Goal: Information Seeking & Learning: Learn about a topic

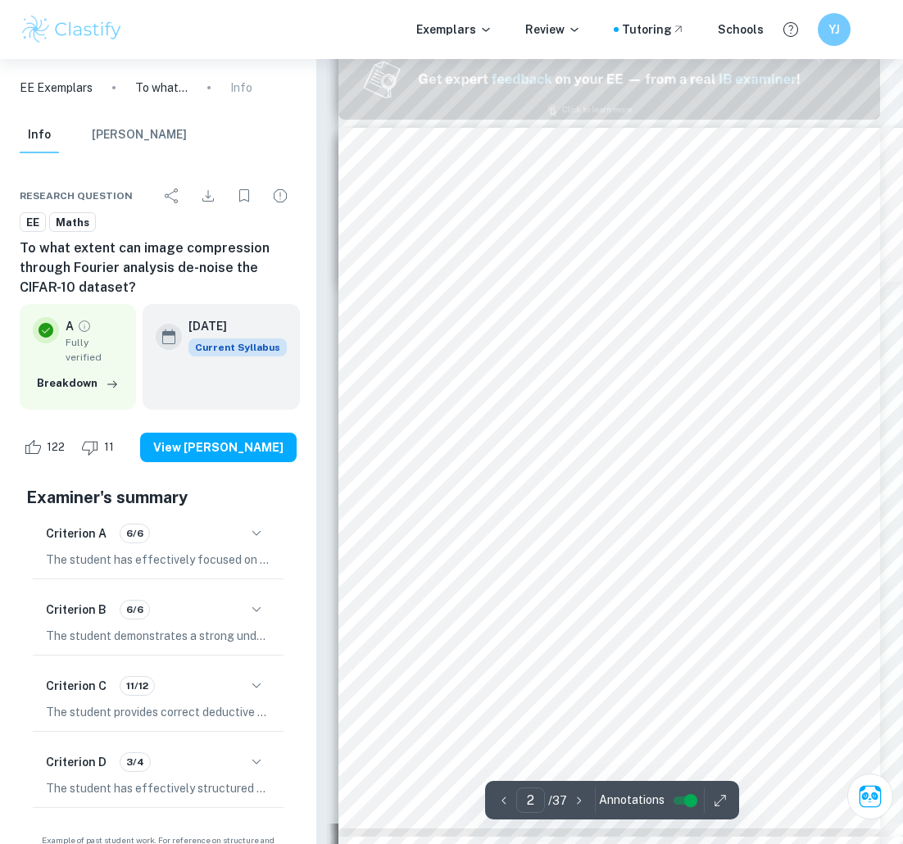
scroll to position [745, 0]
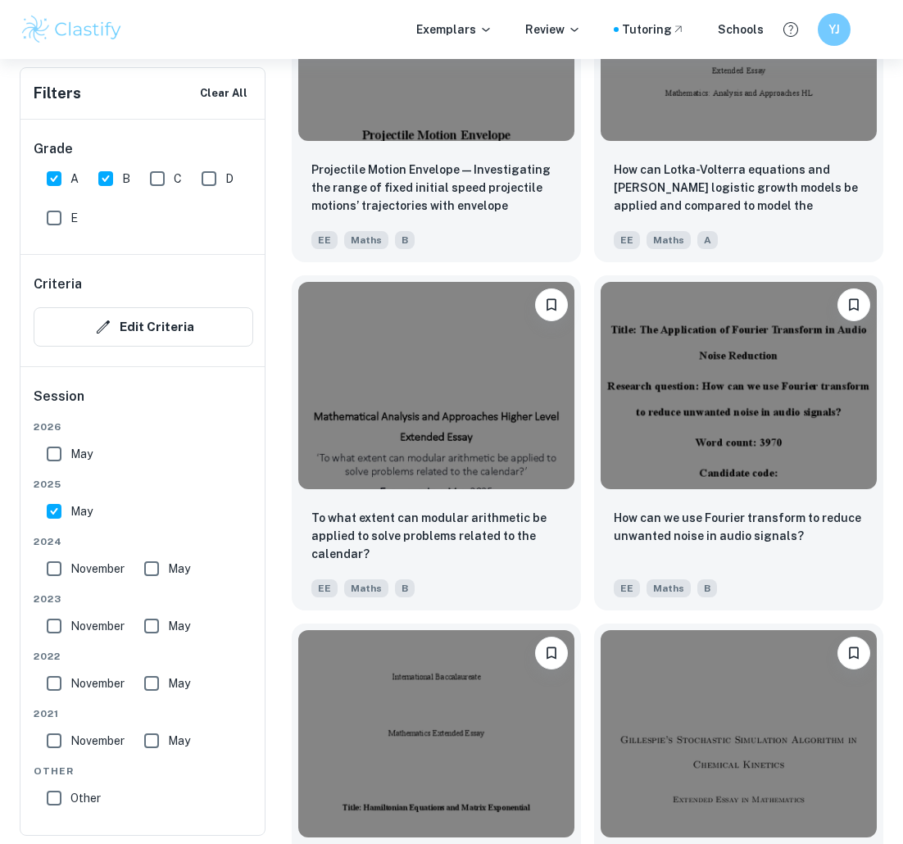
scroll to position [2892, 0]
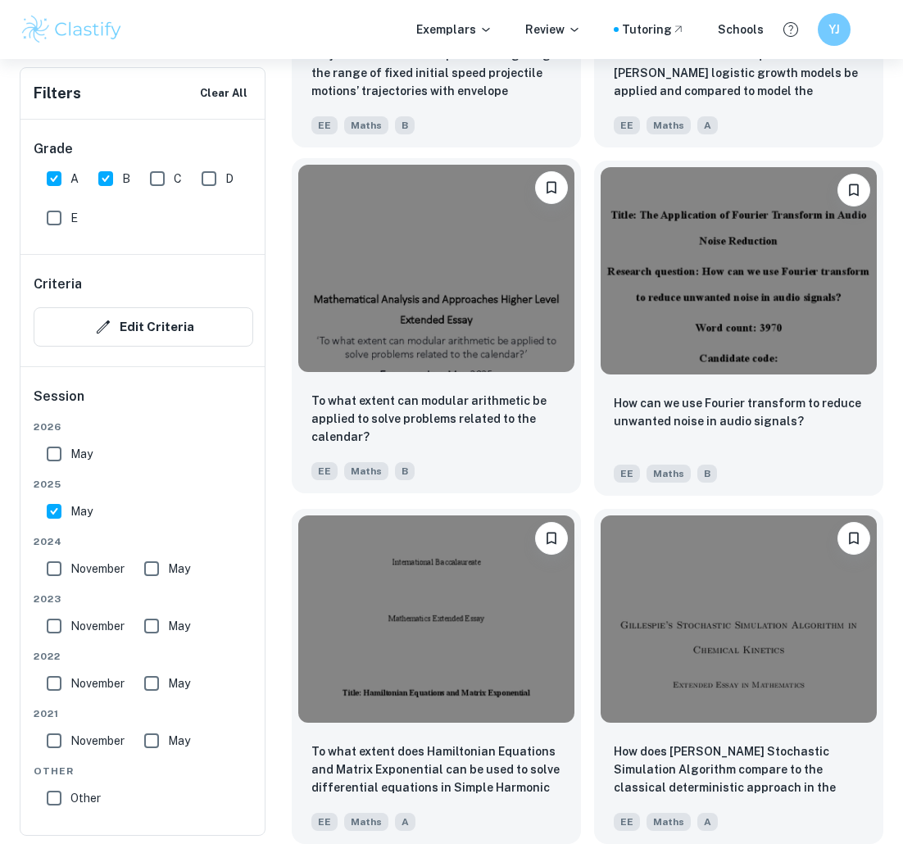
click at [515, 347] on img at bounding box center [436, 268] width 276 height 207
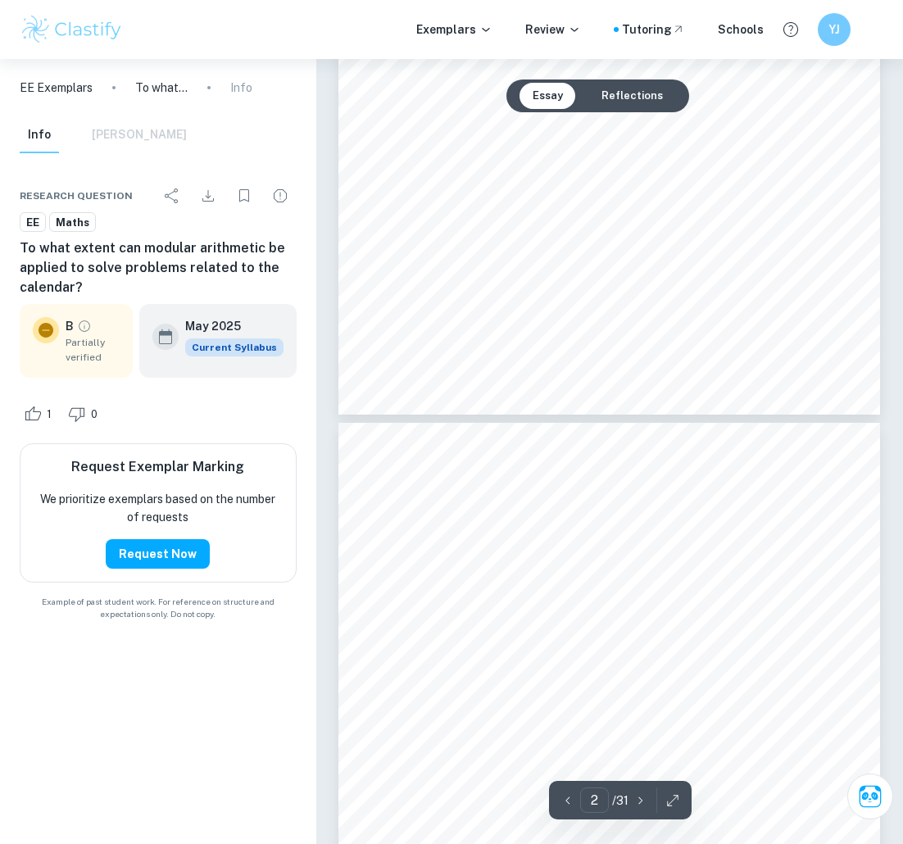
scroll to position [713, 0]
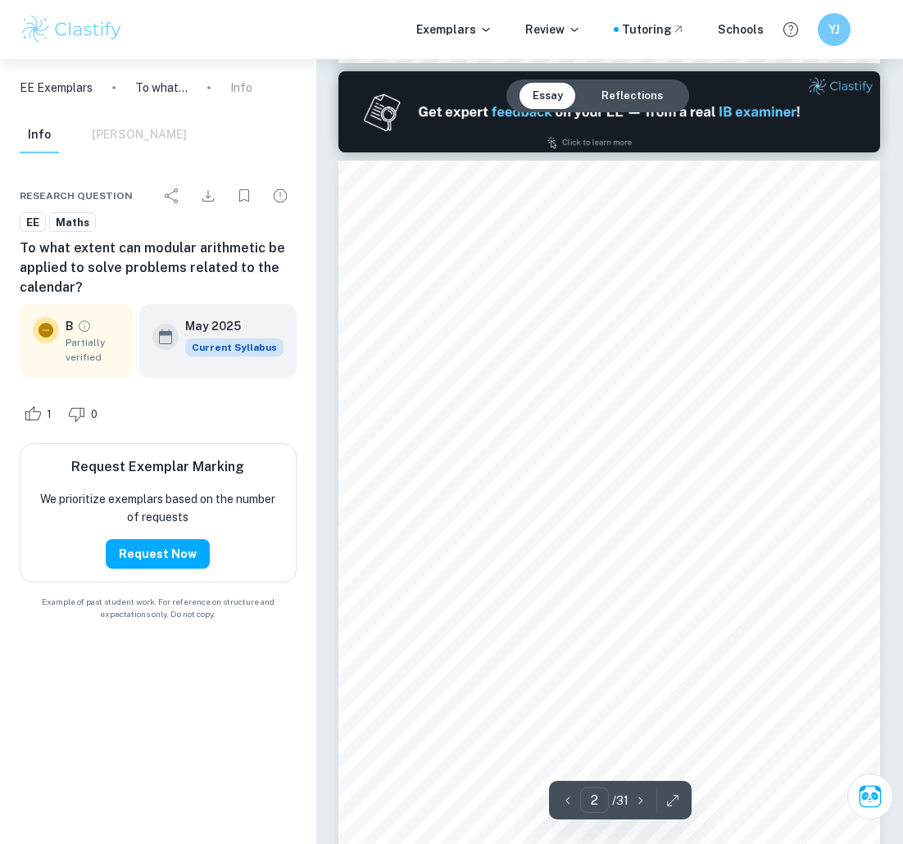
type input "1"
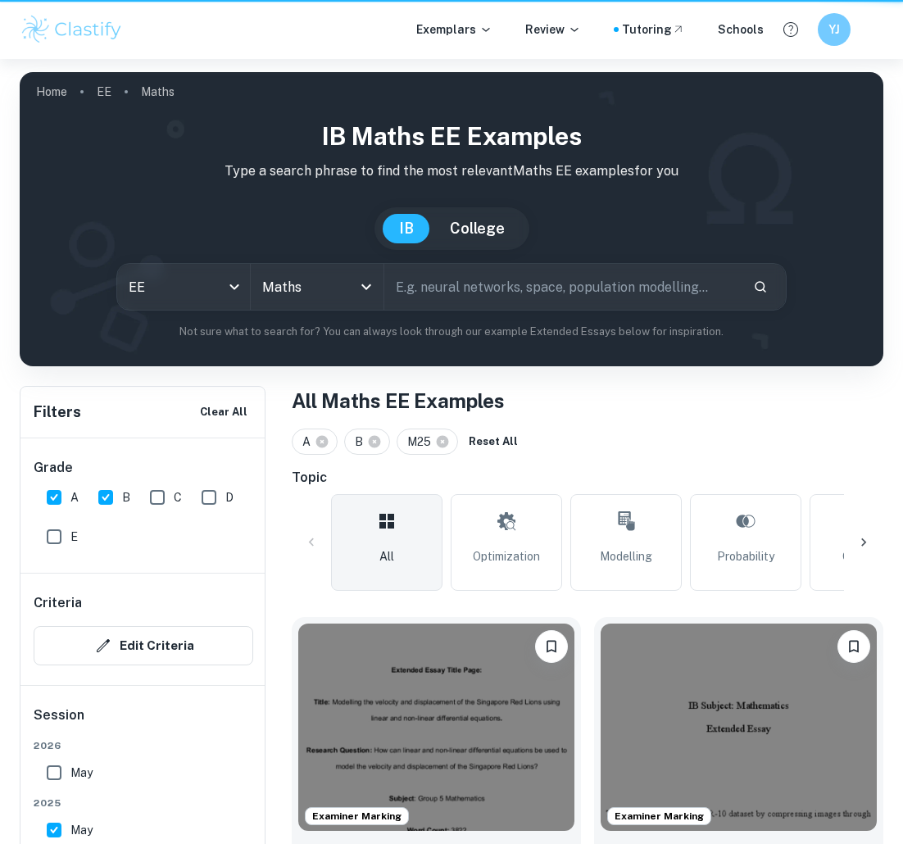
scroll to position [2892, 0]
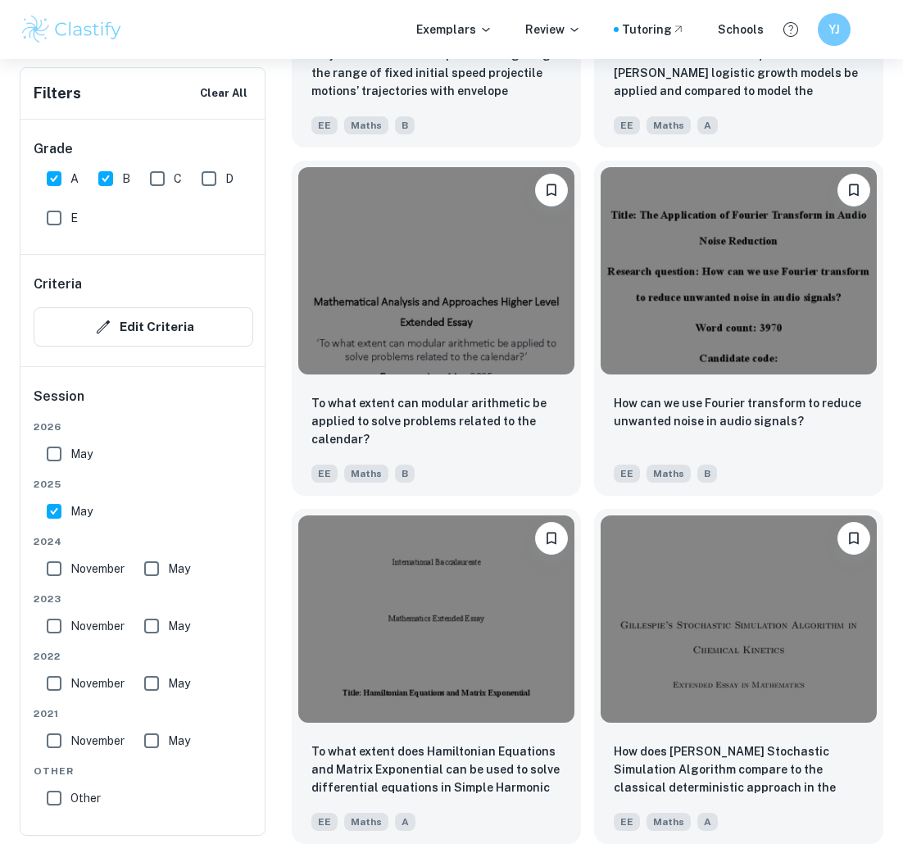
click at [48, 563] on input "November" at bounding box center [54, 568] width 33 height 33
checkbox input "true"
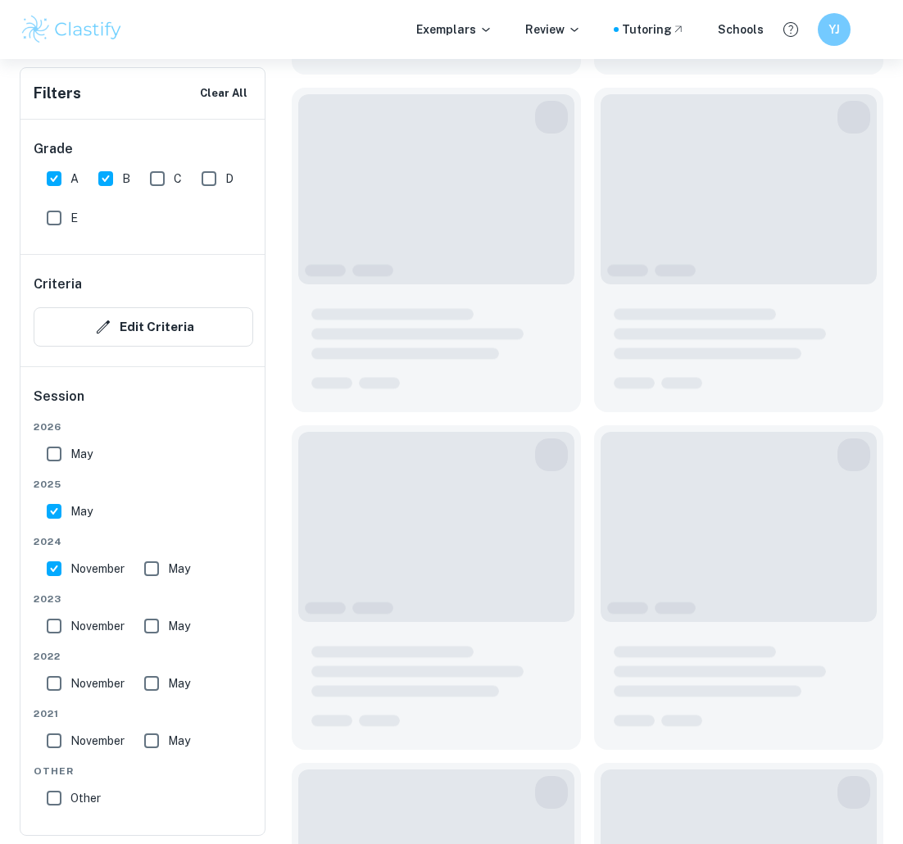
scroll to position [2196, 0]
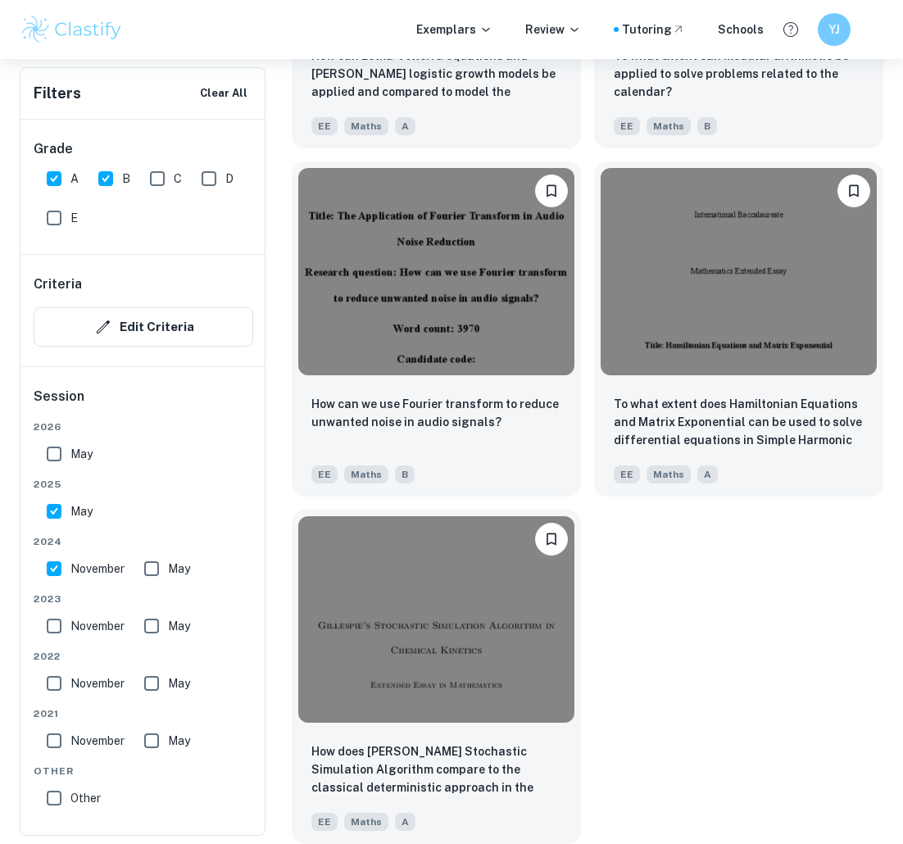
click at [156, 574] on input "May" at bounding box center [151, 568] width 33 height 33
checkbox input "true"
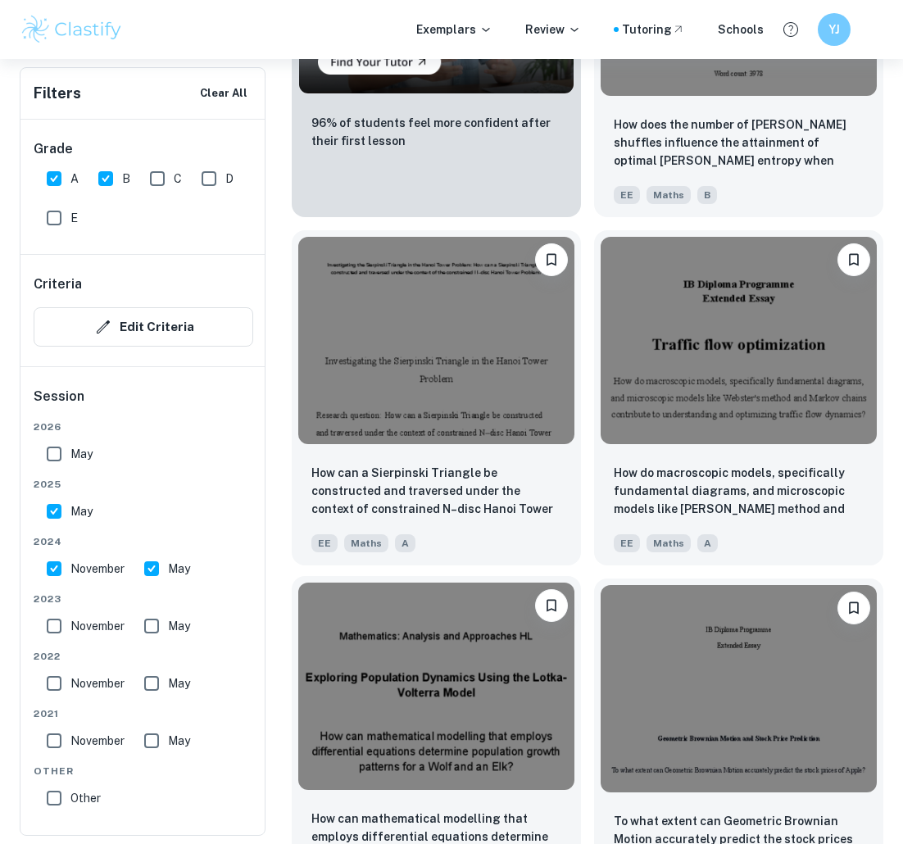
scroll to position [2892, 0]
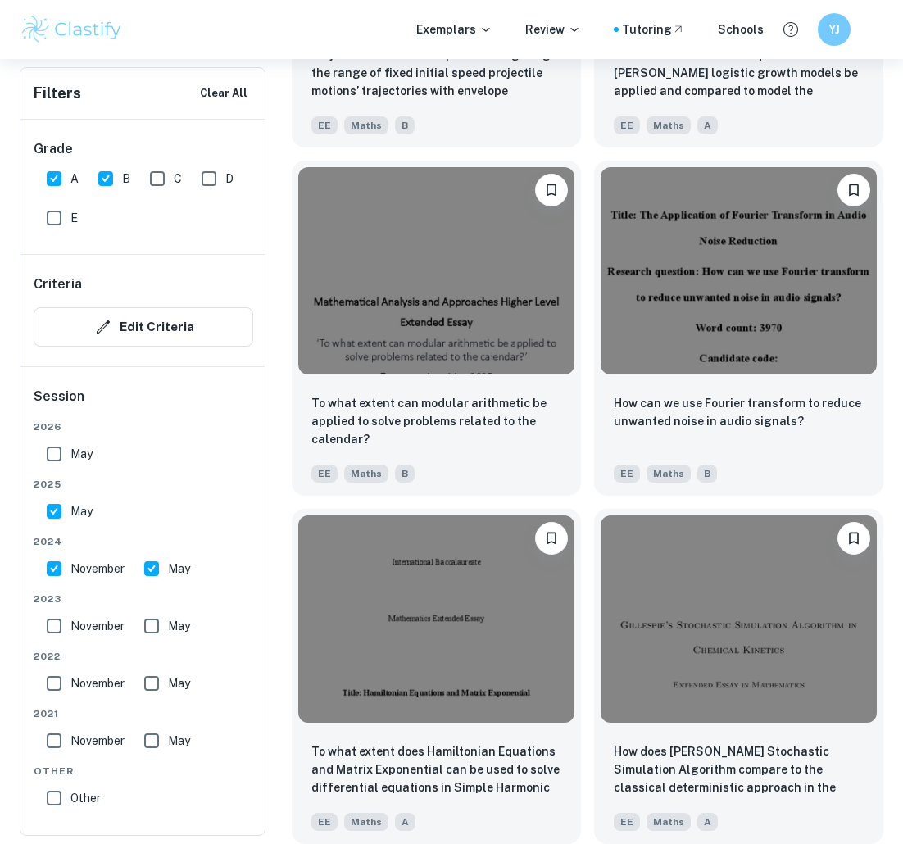
click at [52, 518] on input "May" at bounding box center [54, 511] width 33 height 33
checkbox input "false"
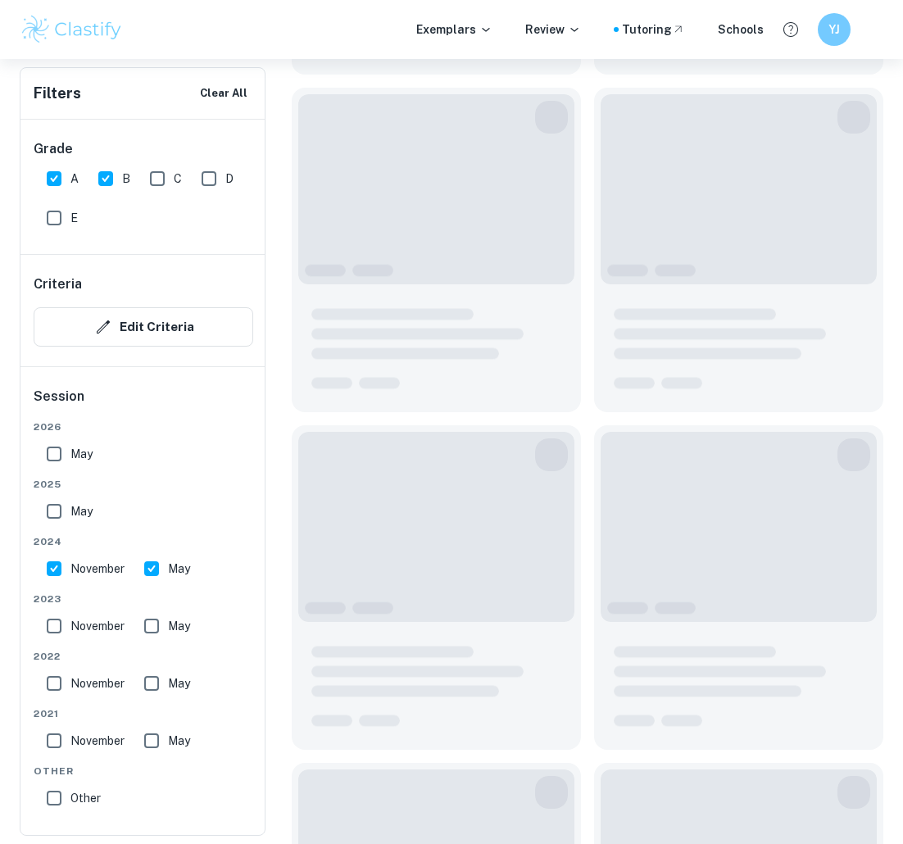
scroll to position [1152, 0]
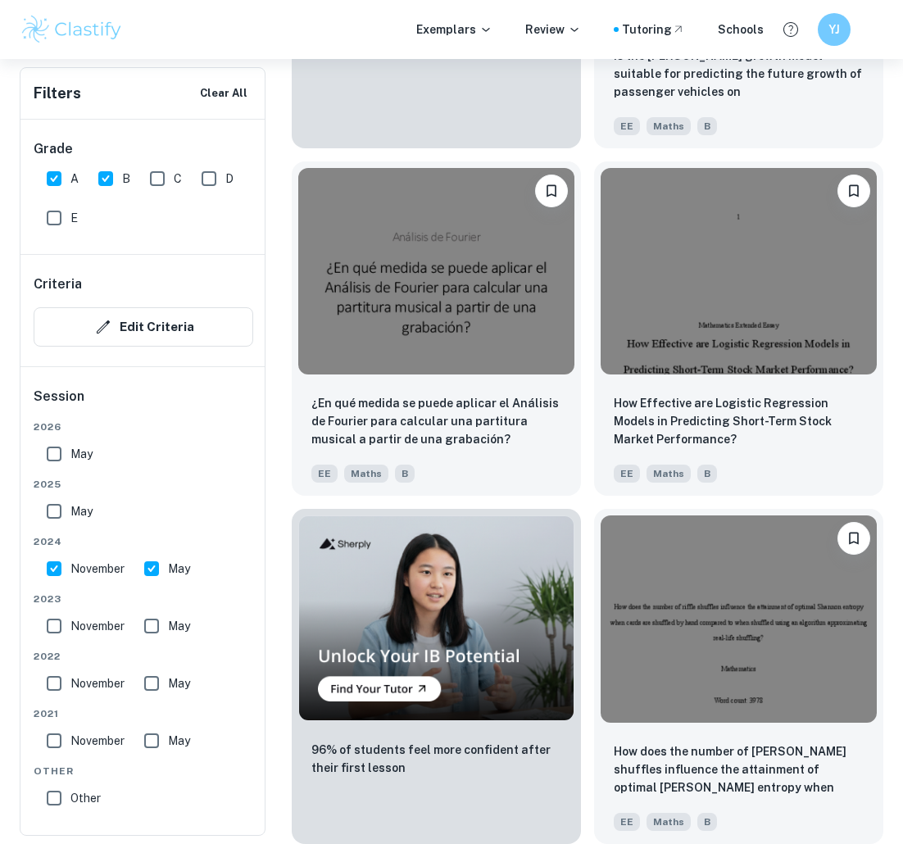
click at [56, 574] on input "November" at bounding box center [54, 568] width 33 height 33
checkbox input "false"
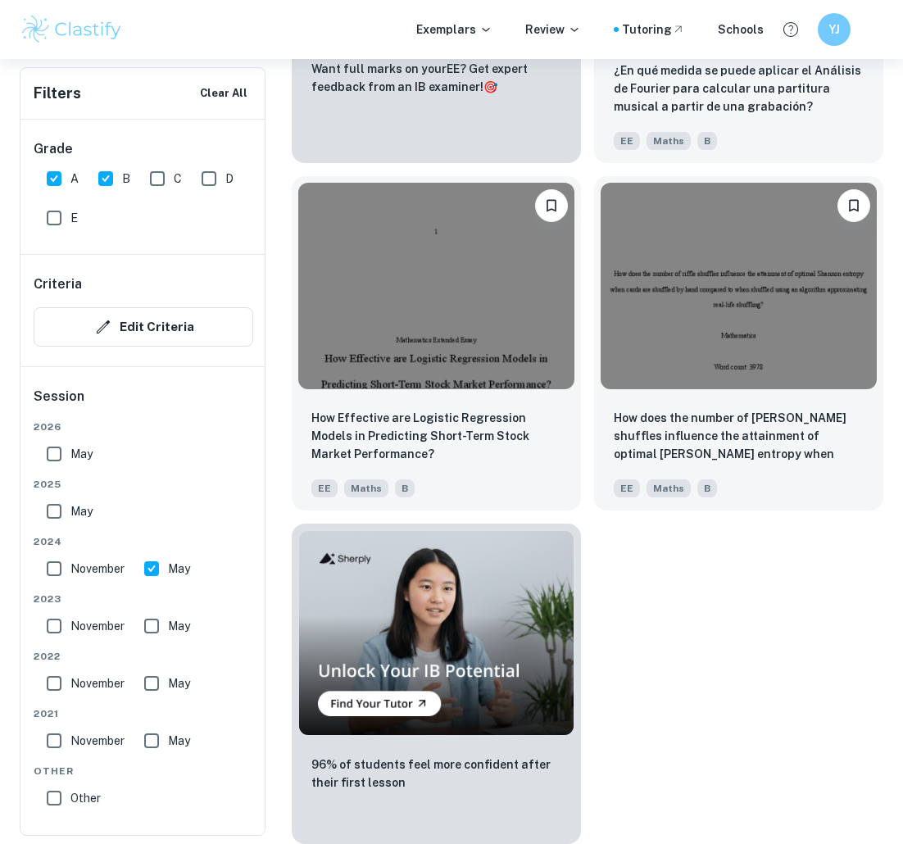
scroll to position [1137, 0]
click at [164, 578] on input "May" at bounding box center [151, 568] width 33 height 33
checkbox input "false"
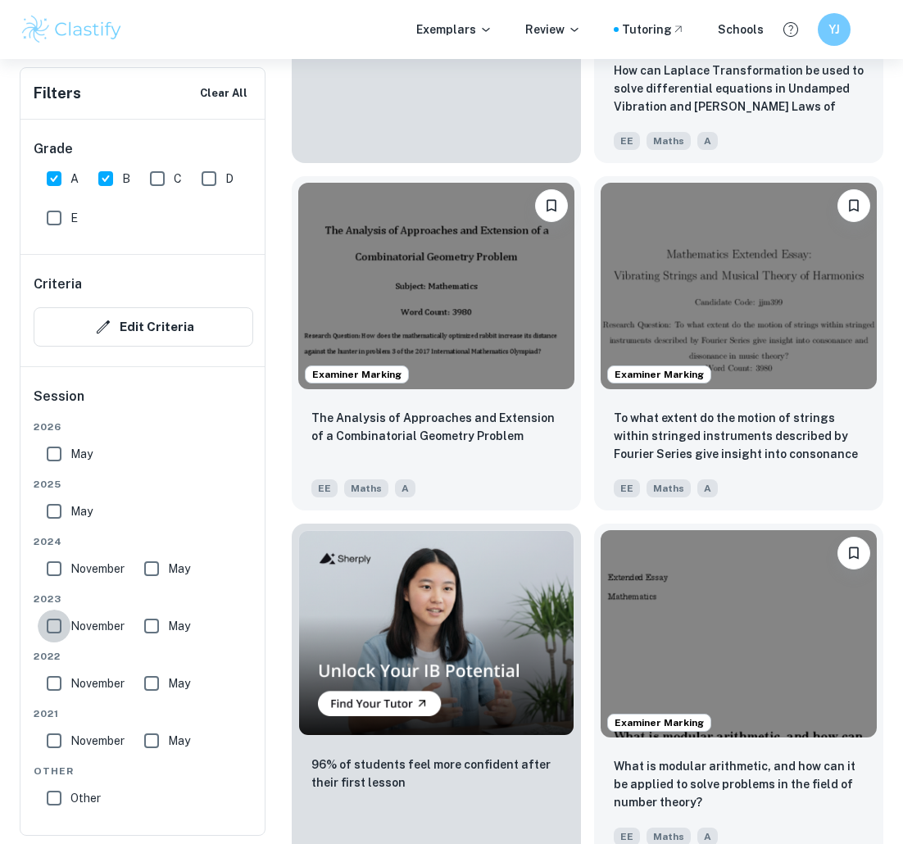
click at [61, 626] on input "November" at bounding box center [54, 626] width 33 height 33
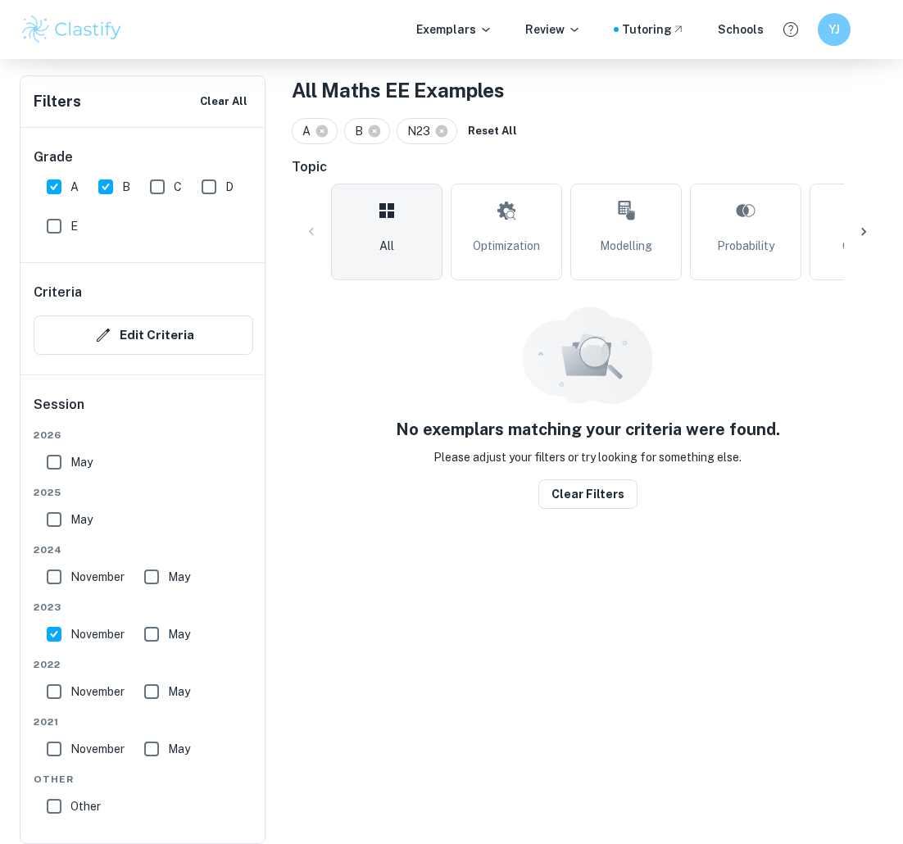
scroll to position [311, 0]
click at [57, 630] on input "November" at bounding box center [54, 634] width 33 height 33
checkbox input "false"
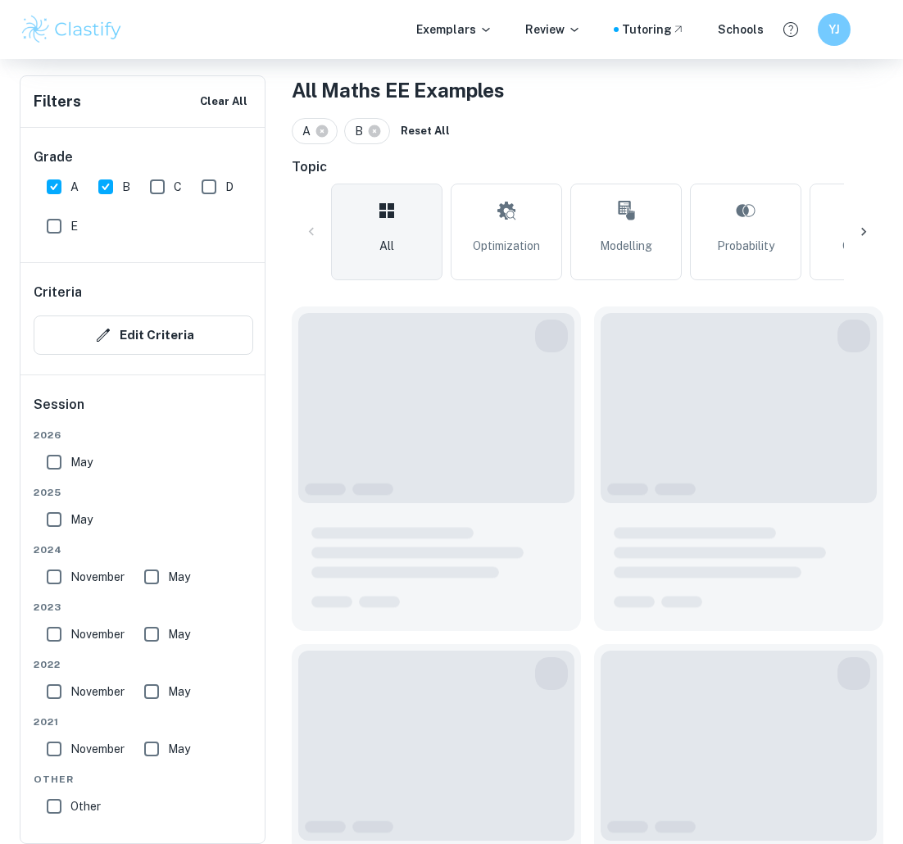
scroll to position [1137, 0]
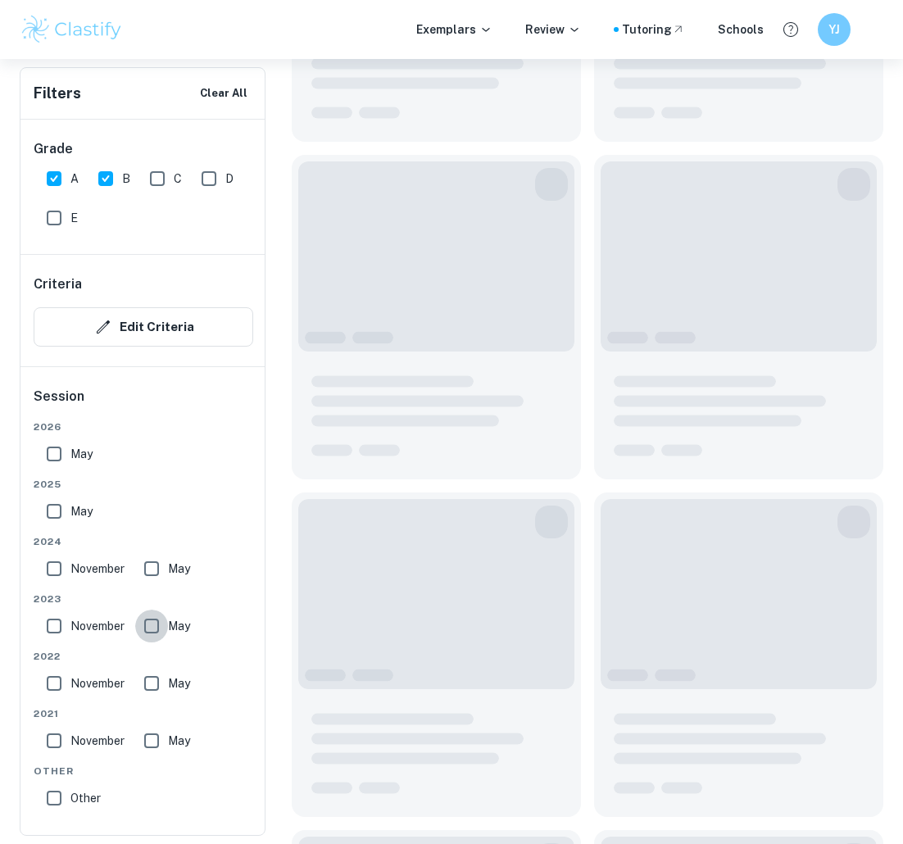
click at [161, 628] on input "May" at bounding box center [151, 626] width 33 height 33
checkbox input "true"
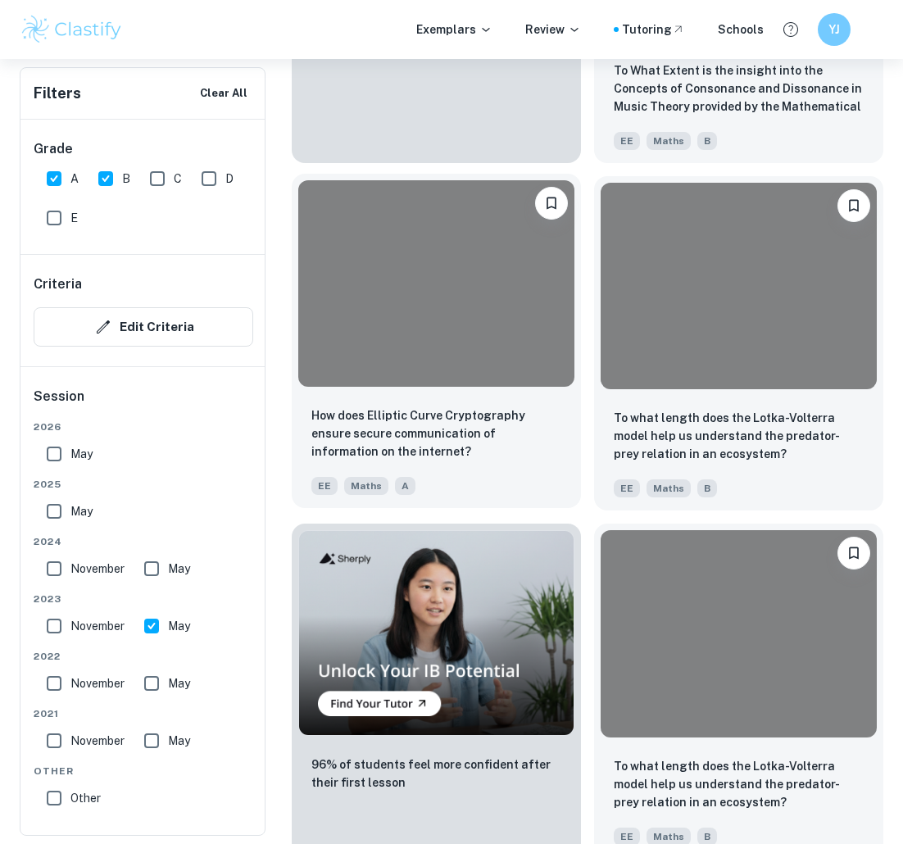
click at [495, 395] on div "How does Elliptic Curve Cryptography ensure secure communication of information…" at bounding box center [436, 450] width 289 height 115
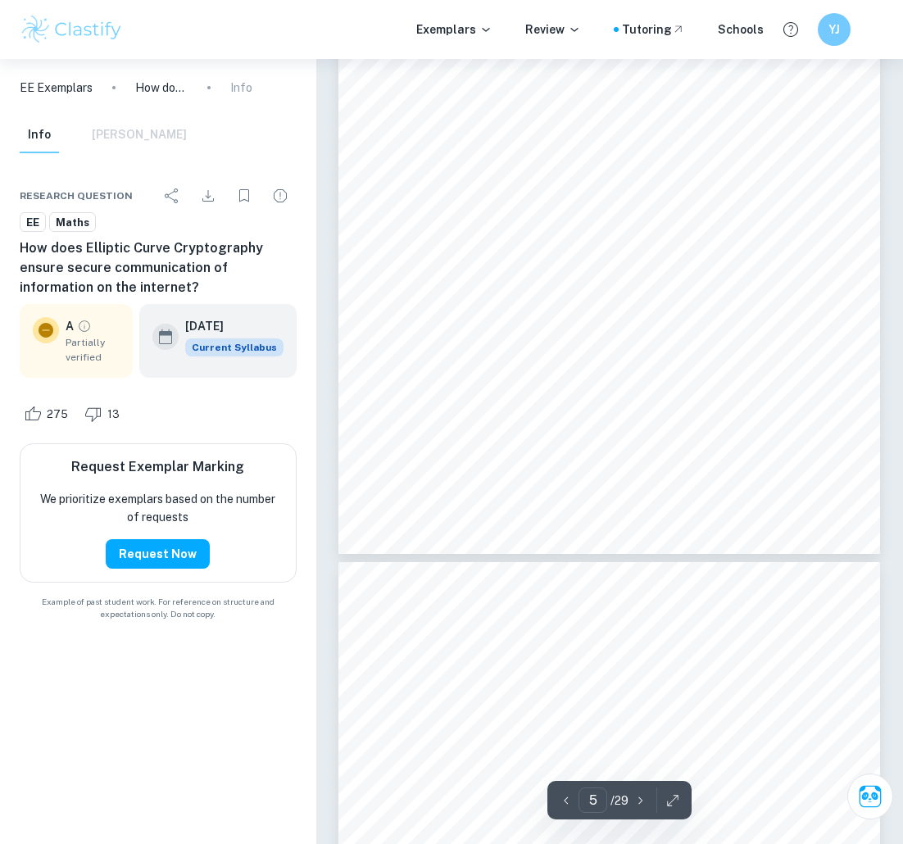
scroll to position [3753, 0]
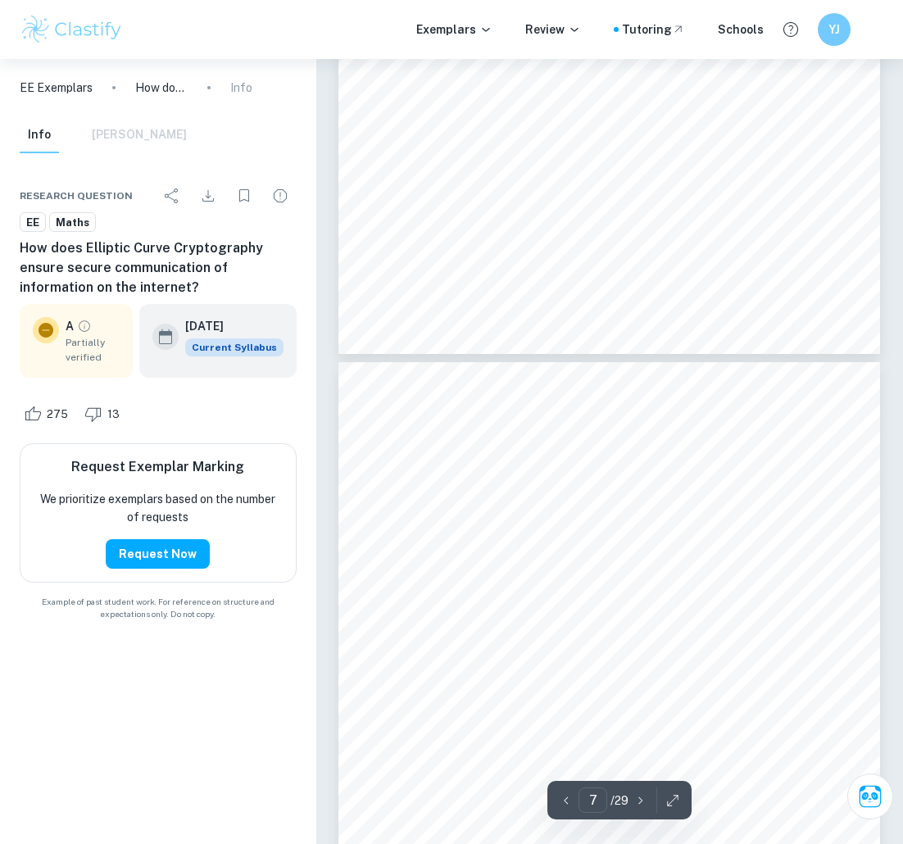
type input "8"
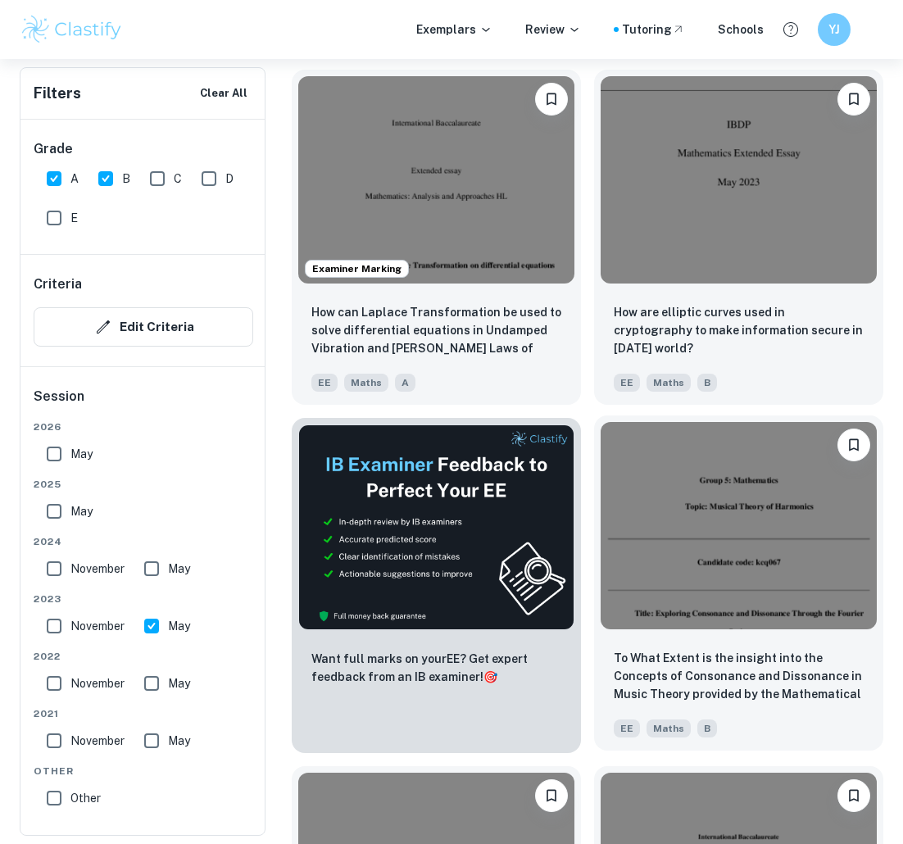
scroll to position [380, 0]
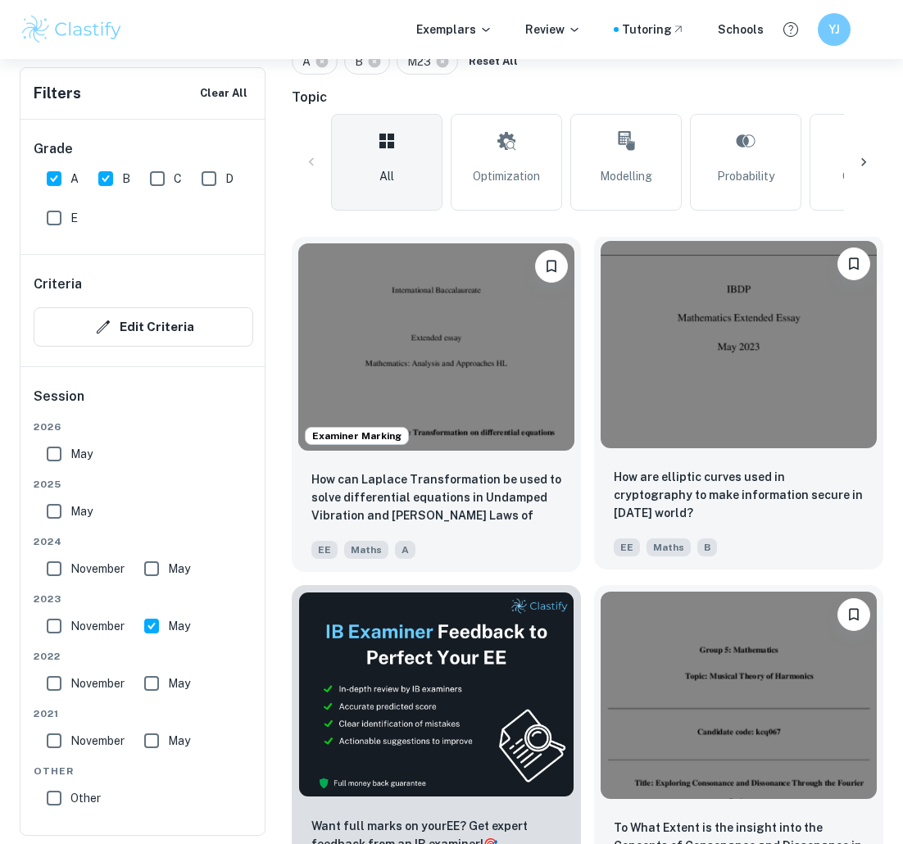
click at [718, 302] on img at bounding box center [739, 344] width 276 height 207
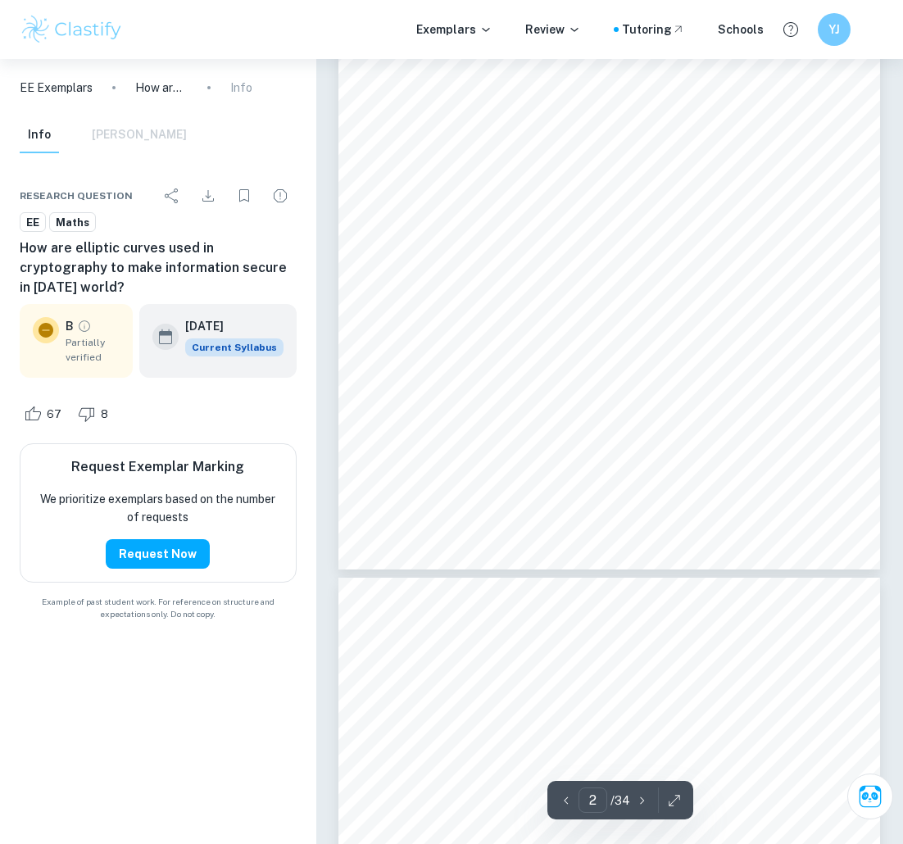
scroll to position [692, 0]
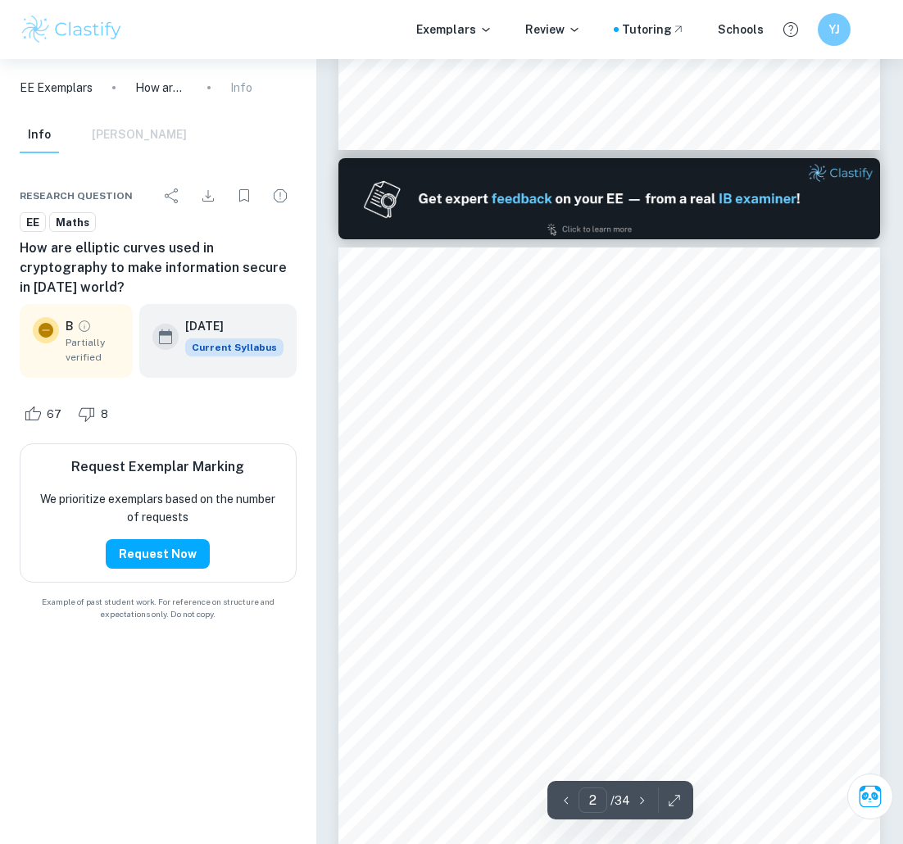
type input "1"
